Goal: Check status: Check status

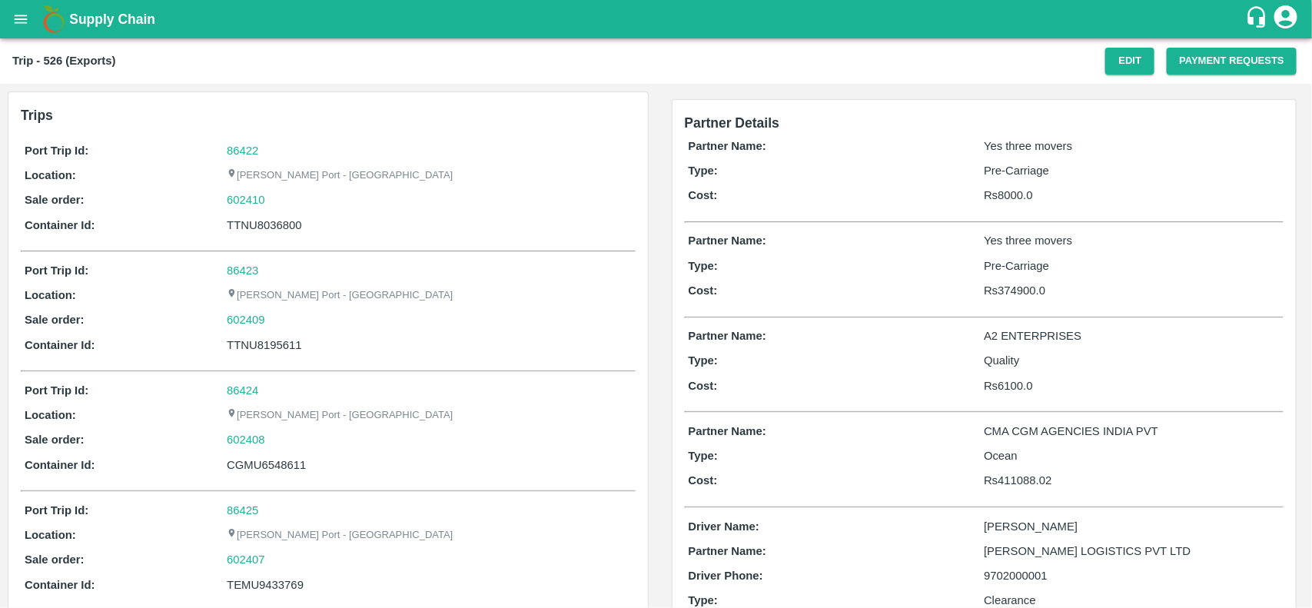
click at [243, 156] on div "86422" at bounding box center [429, 150] width 404 height 17
click at [241, 151] on link "86422" at bounding box center [243, 151] width 32 height 12
click at [279, 198] on div "602410" at bounding box center [429, 199] width 404 height 17
copy link "602410"
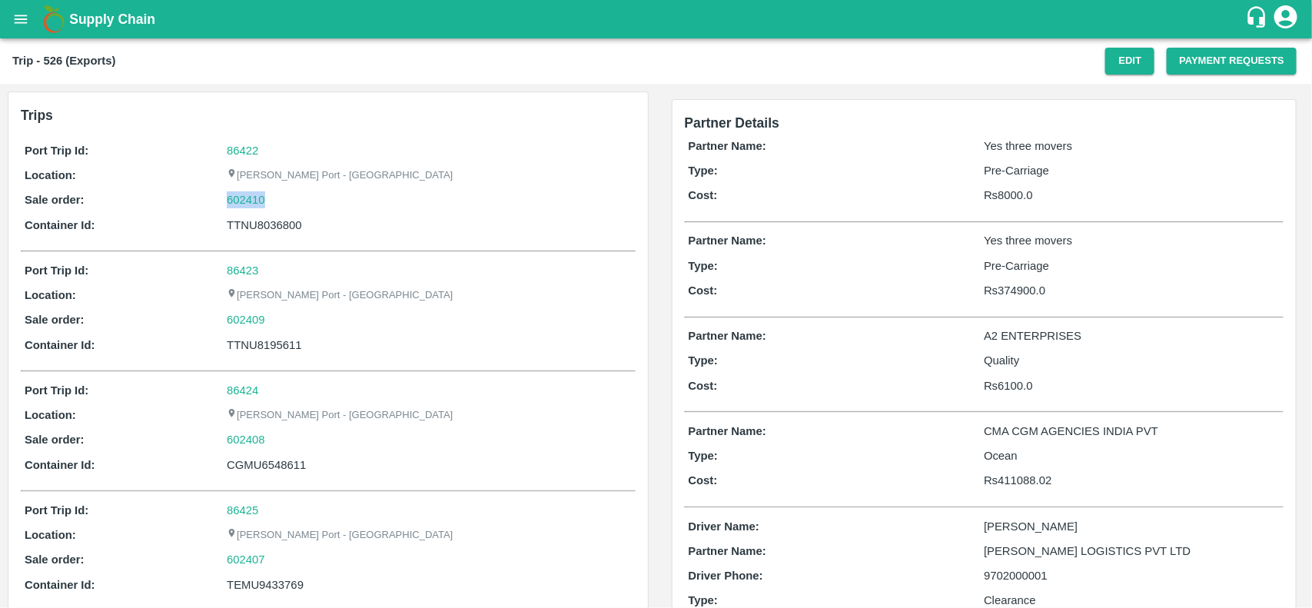
click at [279, 198] on div "602410" at bounding box center [429, 199] width 404 height 17
click at [246, 200] on link "602410" at bounding box center [246, 199] width 38 height 17
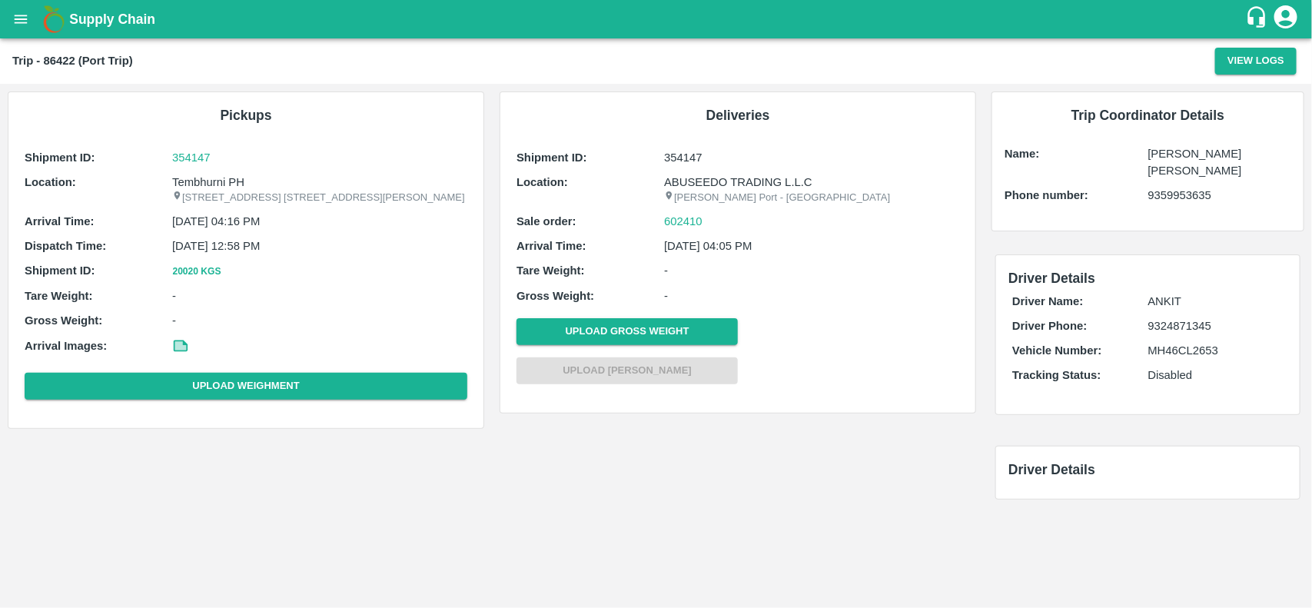
click at [197, 181] on p "Tembhurni PH" at bounding box center [319, 182] width 295 height 17
copy p "Tembhurni"
click at [197, 181] on p "Tembhurni PH" at bounding box center [319, 182] width 295 height 17
copy p "Tembhurni PH"
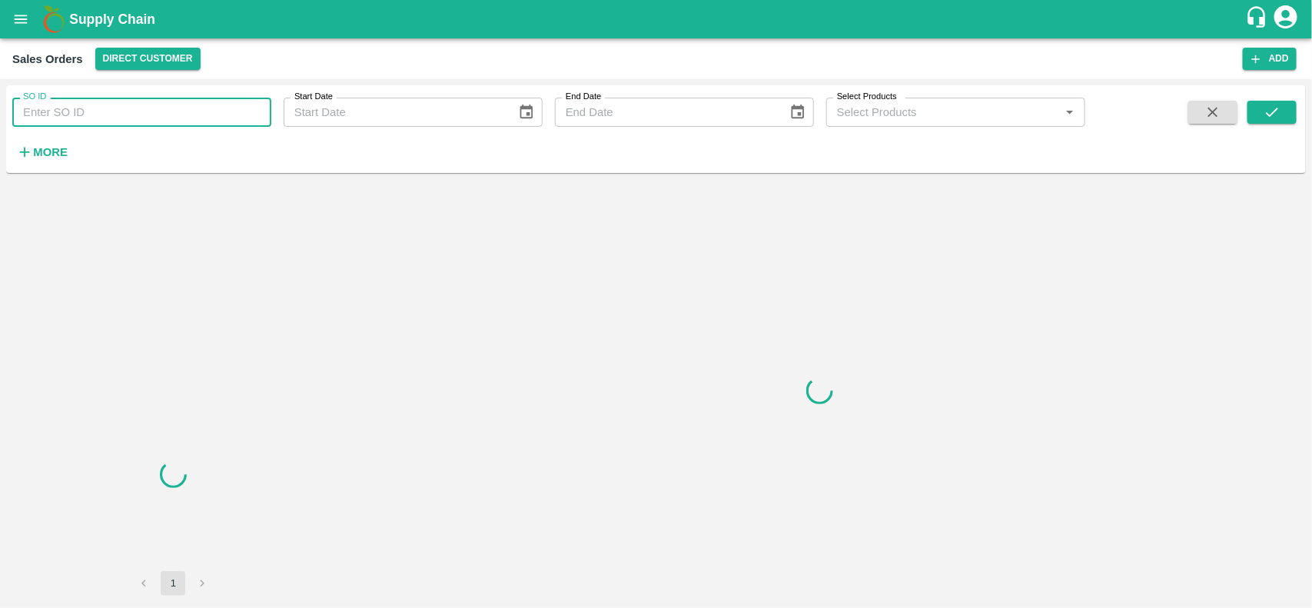
click at [75, 114] on input "SO ID" at bounding box center [141, 112] width 259 height 29
paste input "602410"
click at [75, 114] on input "602410" at bounding box center [141, 112] width 259 height 29
type input "602410"
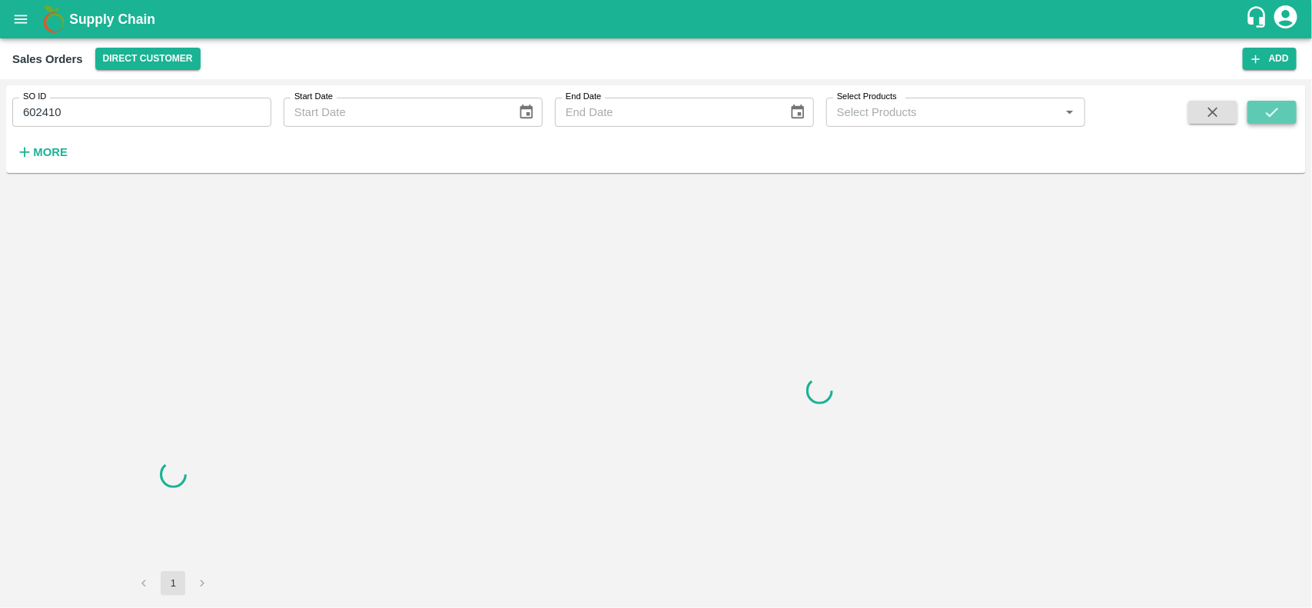
click at [1272, 105] on icon "submit" at bounding box center [1272, 112] width 17 height 17
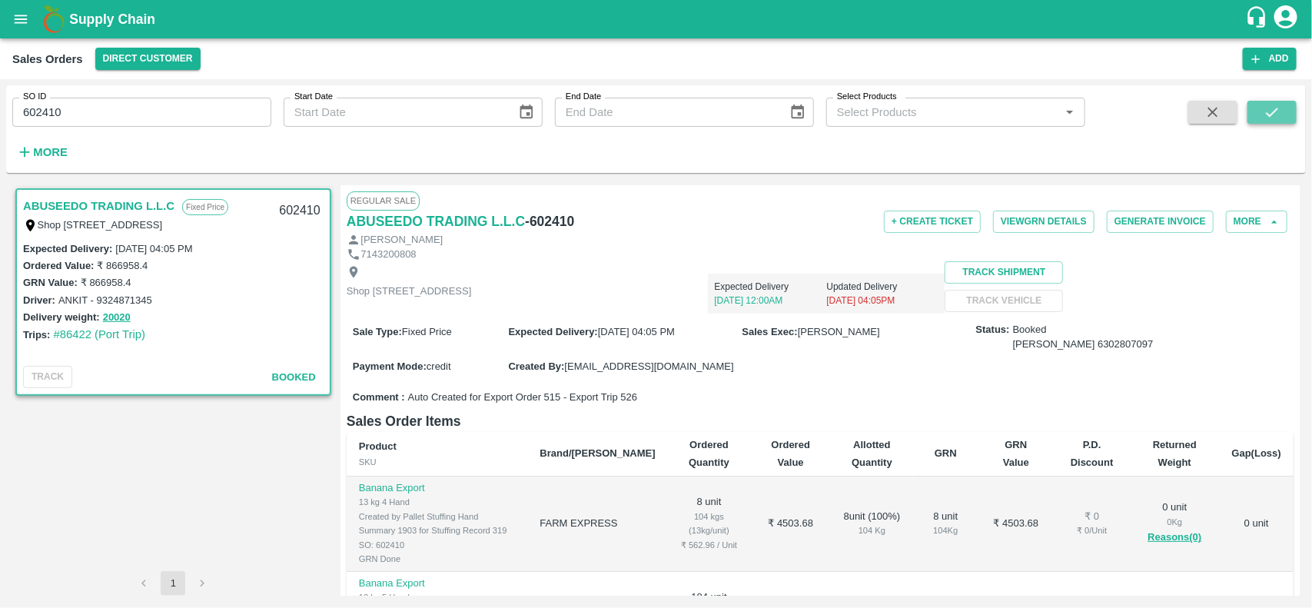
click at [1262, 112] on button "submit" at bounding box center [1272, 112] width 49 height 23
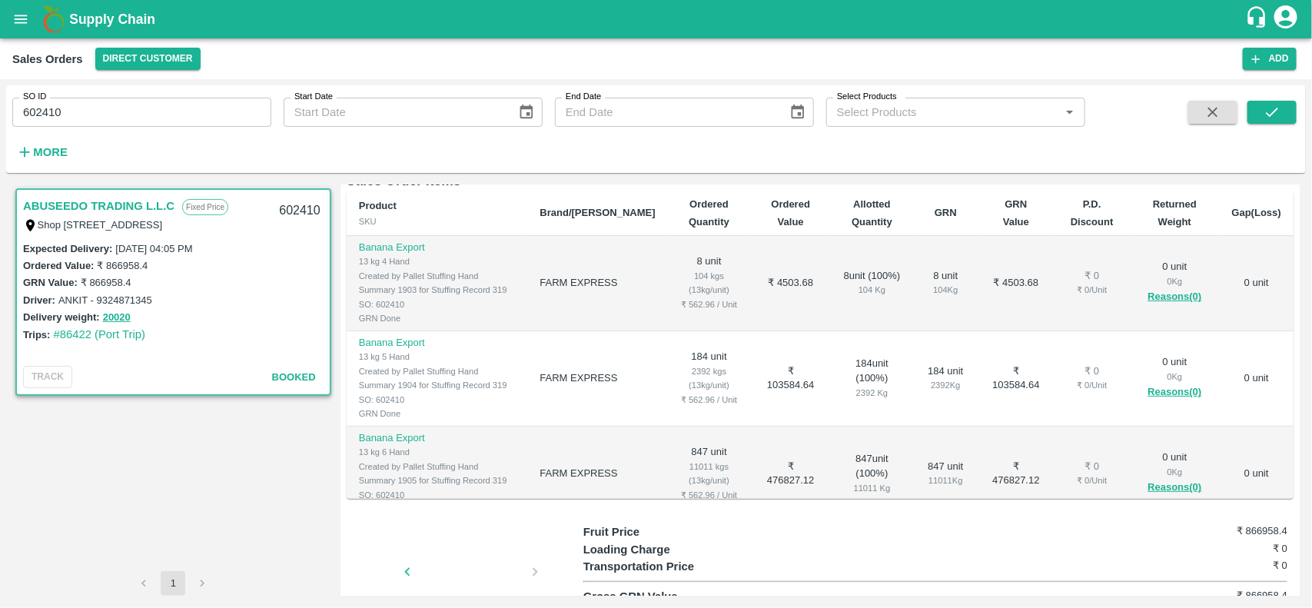
scroll to position [244, 0]
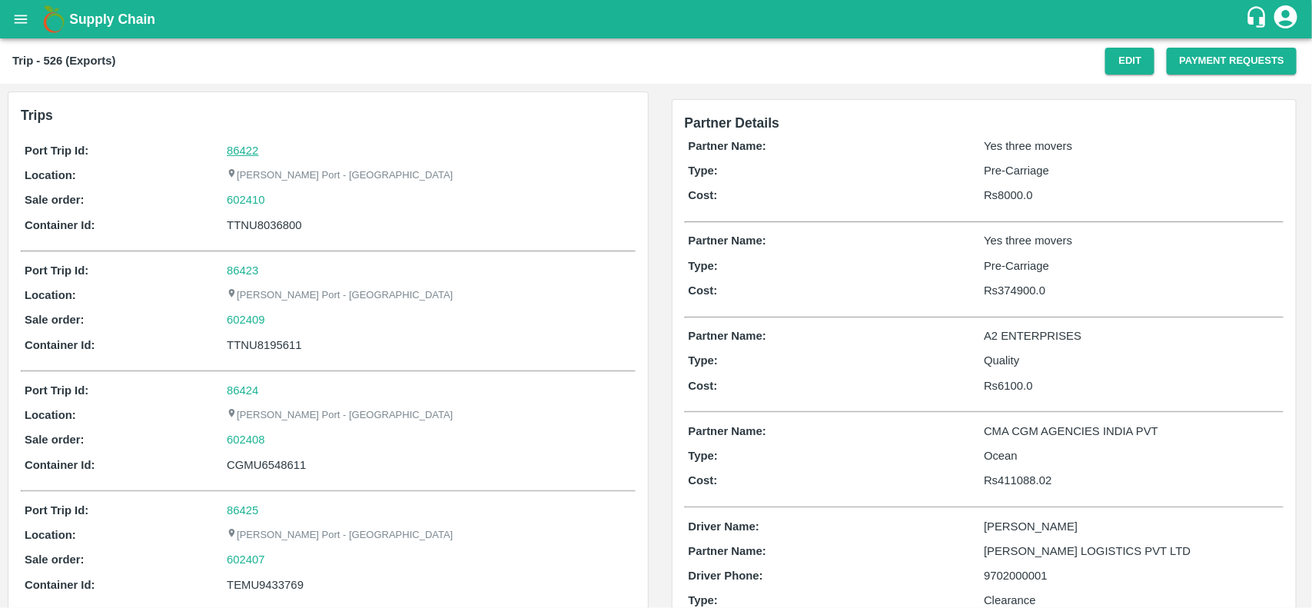
click at [251, 148] on link "86422" at bounding box center [243, 151] width 32 height 12
click at [281, 208] on div "602410" at bounding box center [429, 199] width 404 height 17
copy link
click at [281, 208] on div "602410" at bounding box center [429, 199] width 404 height 17
copy link "602410"
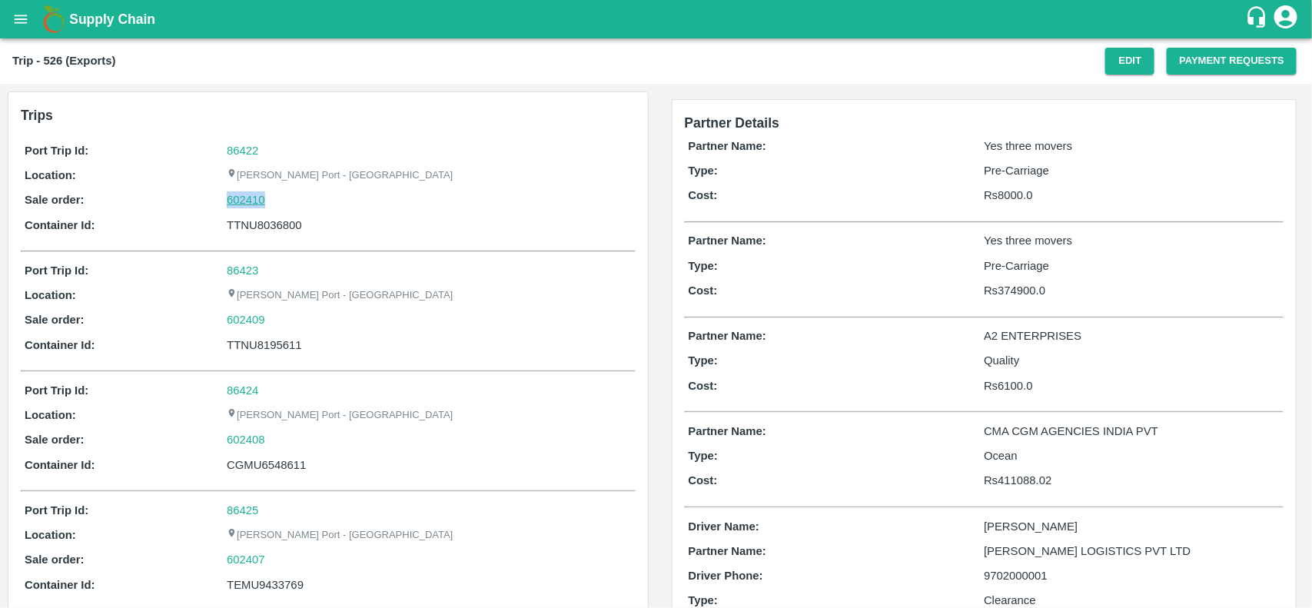
drag, startPoint x: 281, startPoint y: 208, endPoint x: 251, endPoint y: 208, distance: 30.0
click at [251, 208] on div "602410" at bounding box center [429, 199] width 404 height 17
click at [251, 208] on link "602410" at bounding box center [246, 199] width 38 height 17
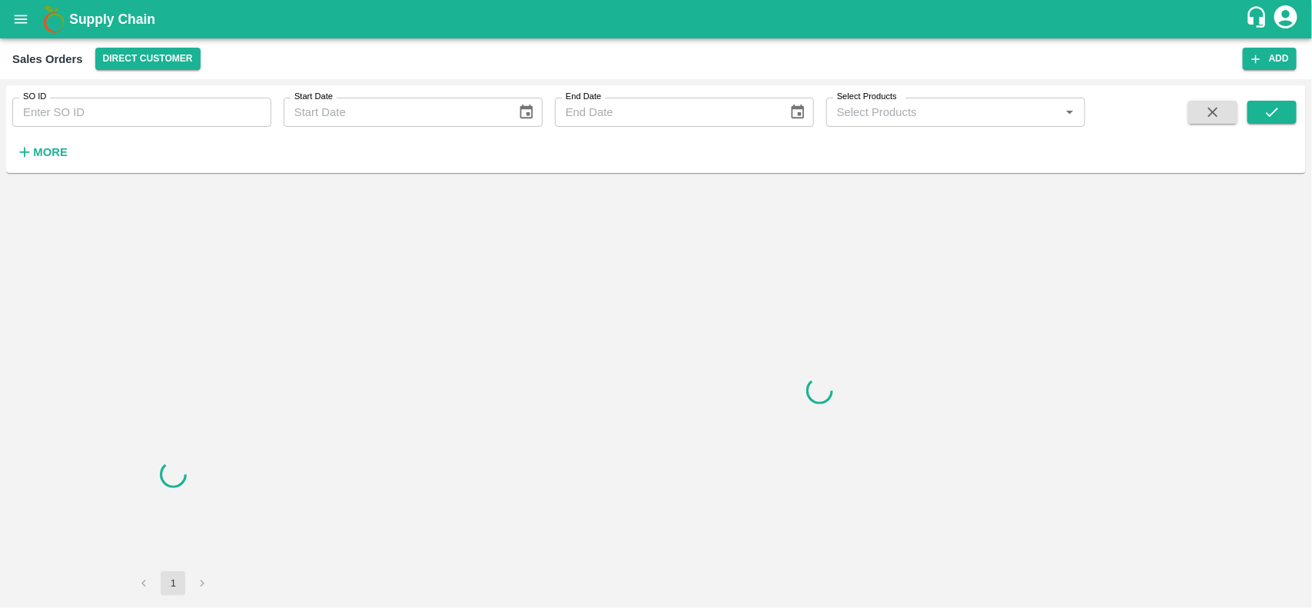
click at [151, 114] on input "SO ID" at bounding box center [141, 112] width 259 height 29
paste input "602410"
click at [151, 114] on input "SO ID" at bounding box center [141, 112] width 259 height 29
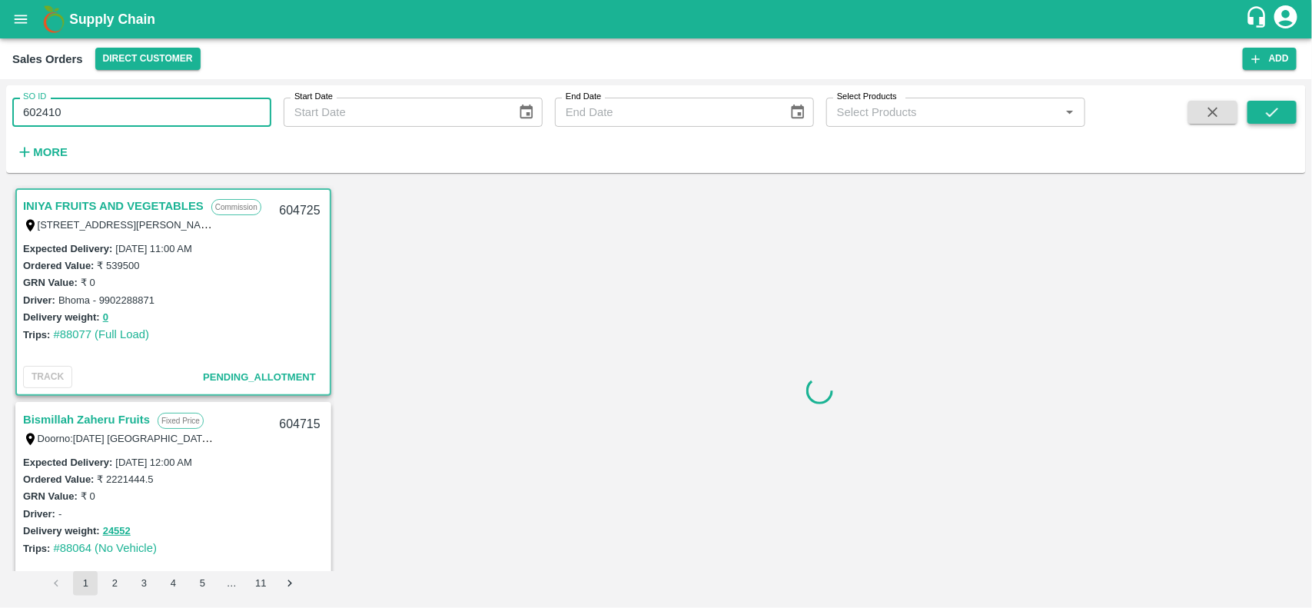
type input "602410"
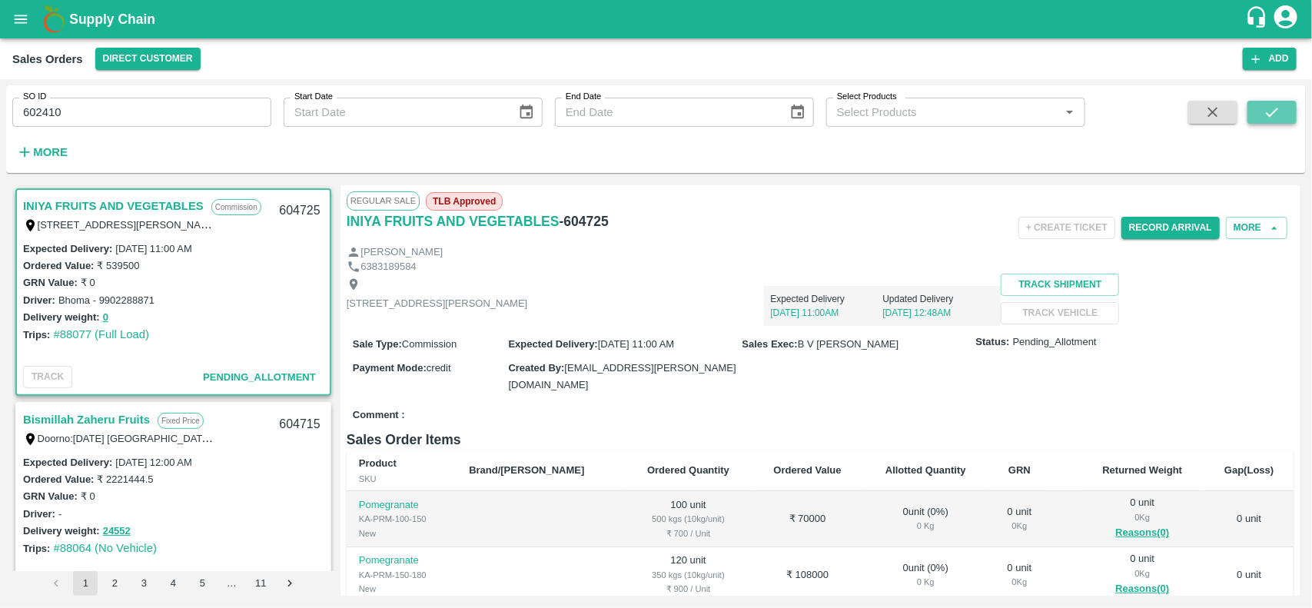
click at [1272, 114] on icon "submit" at bounding box center [1272, 112] width 12 height 9
click at [1272, 111] on icon "submit" at bounding box center [1272, 112] width 17 height 17
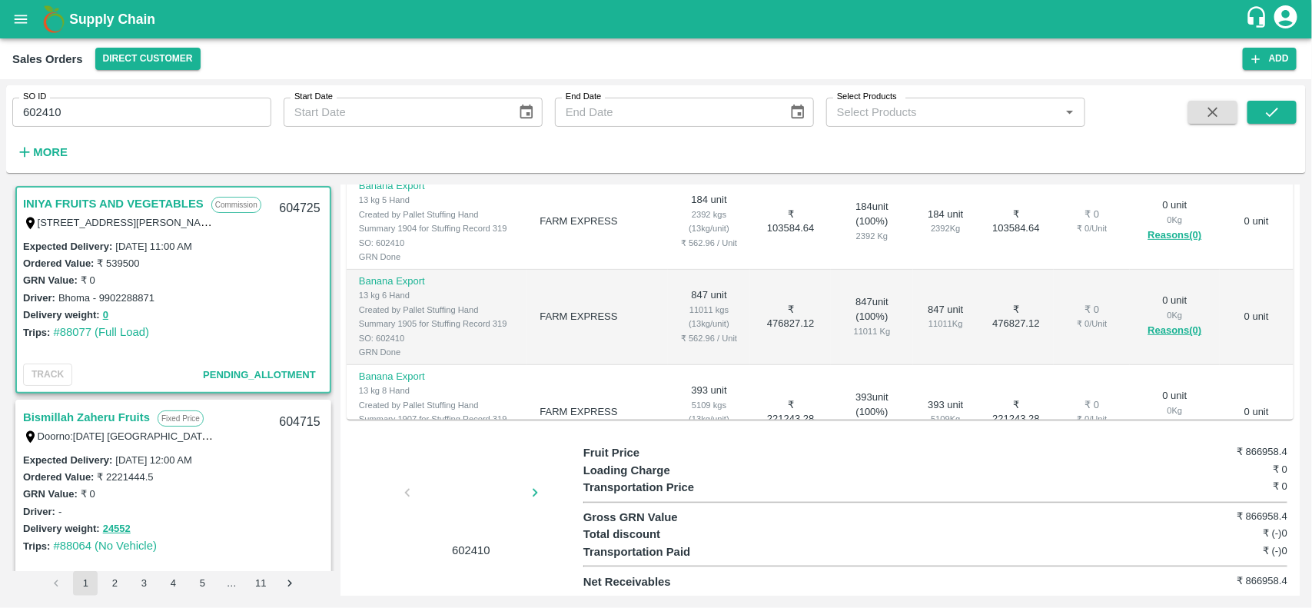
scroll to position [0, 0]
